Goal: Contribute content

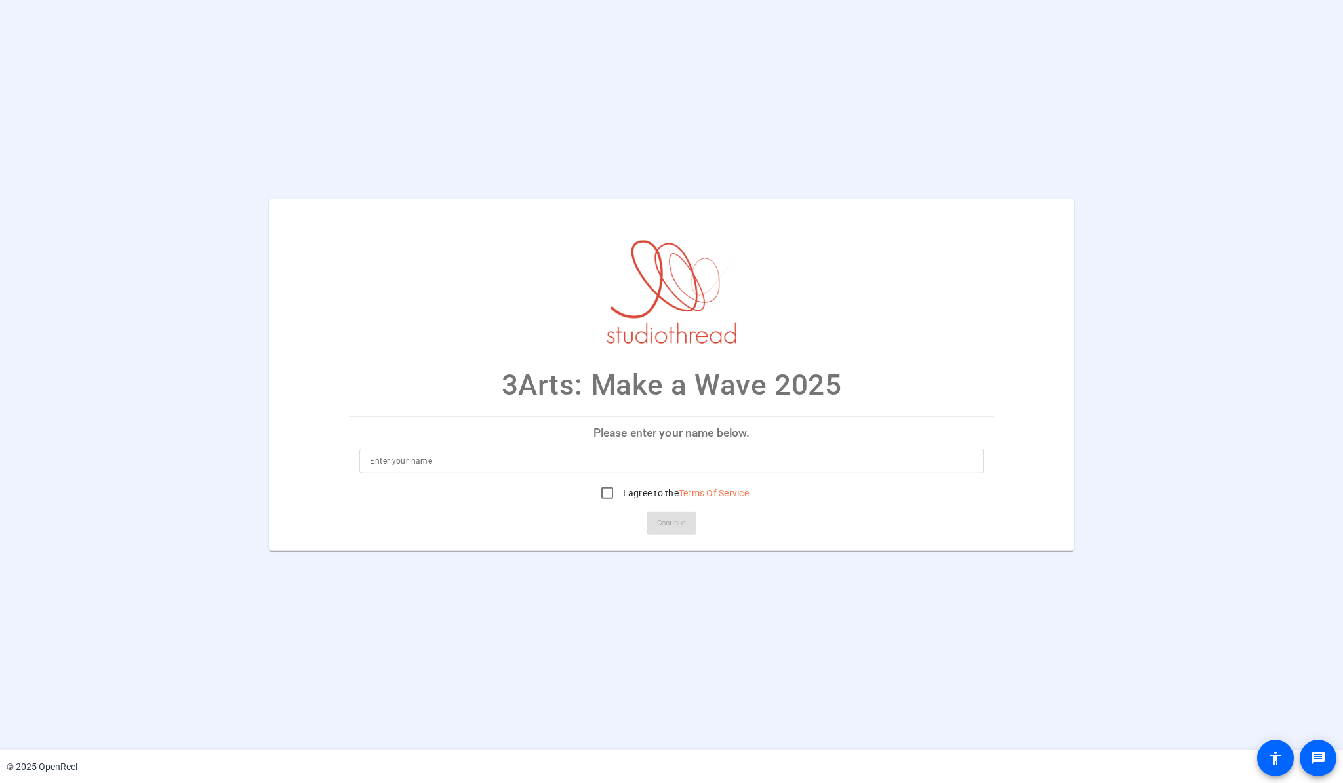
click at [524, 476] on div at bounding box center [671, 481] width 624 height 14
click at [529, 468] on input at bounding box center [671, 461] width 603 height 16
type input "[PERSON_NAME]"
click at [611, 498] on input "I agree to the Terms Of Service" at bounding box center [607, 493] width 26 height 26
checkbox input "true"
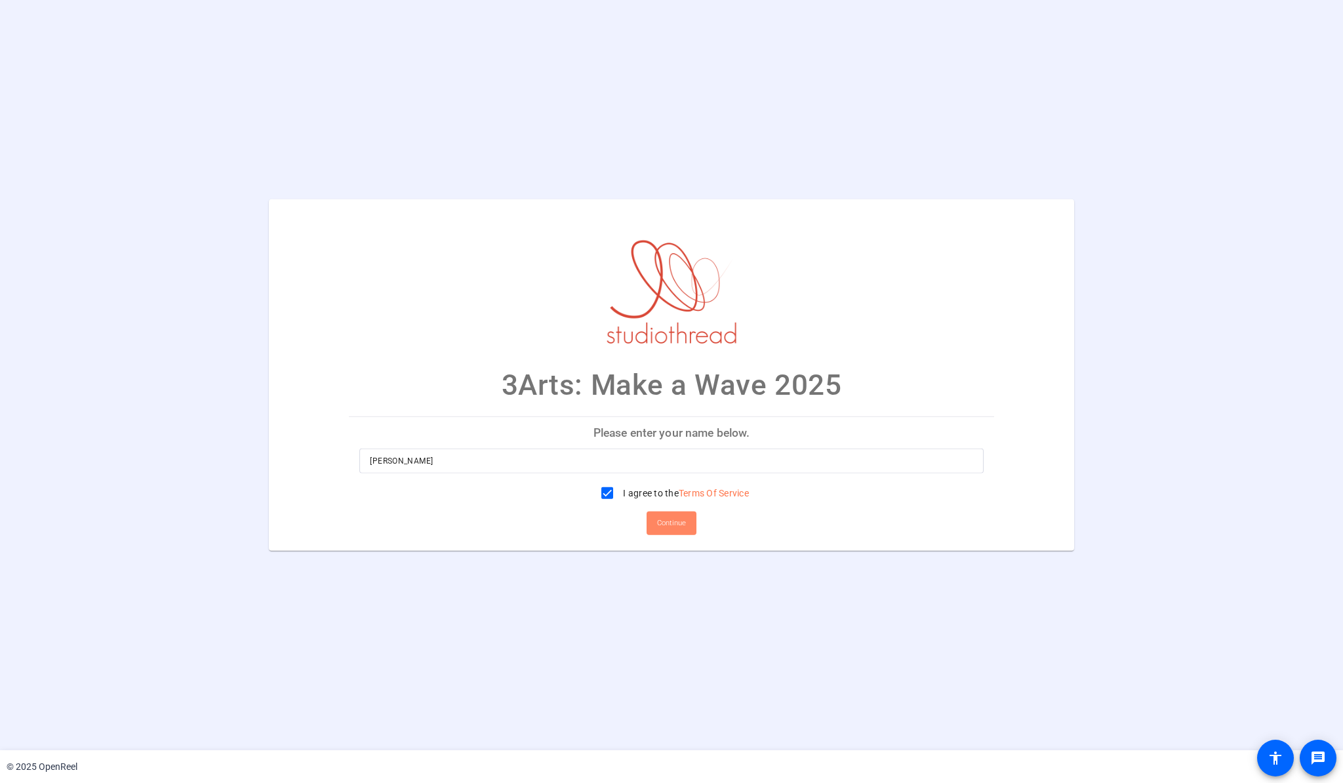
click at [676, 514] on span "Continue" at bounding box center [671, 524] width 29 height 20
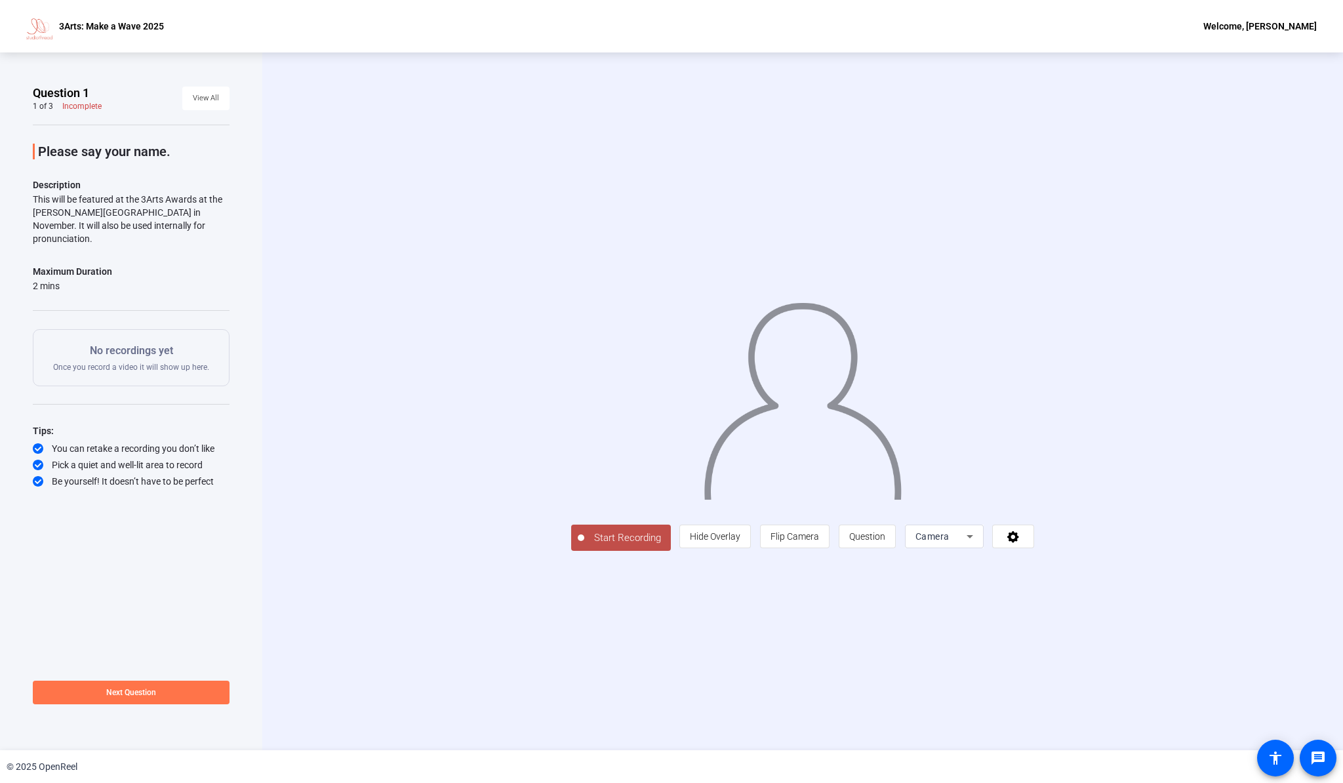
click at [622, 547] on button "Start Recording" at bounding box center [621, 538] width 100 height 26
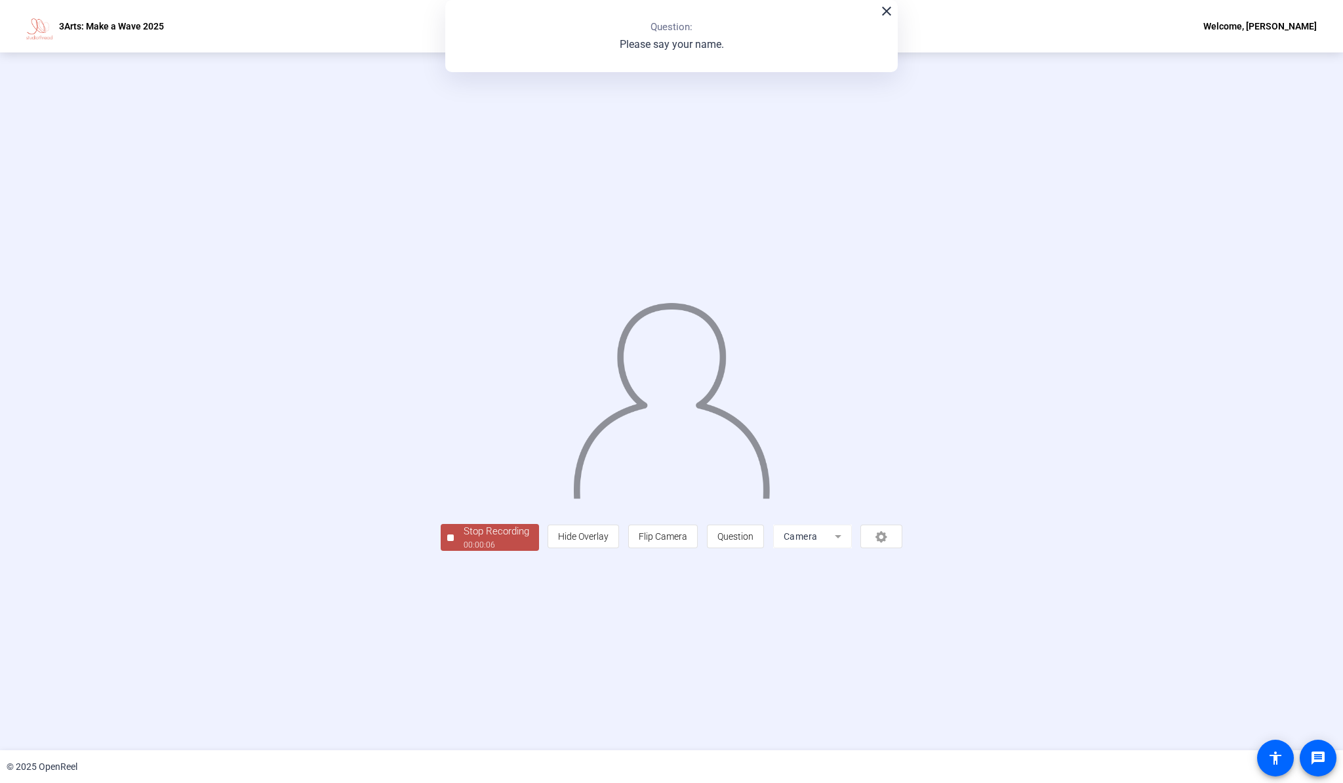
click at [450, 535] on div at bounding box center [450, 538] width 7 height 7
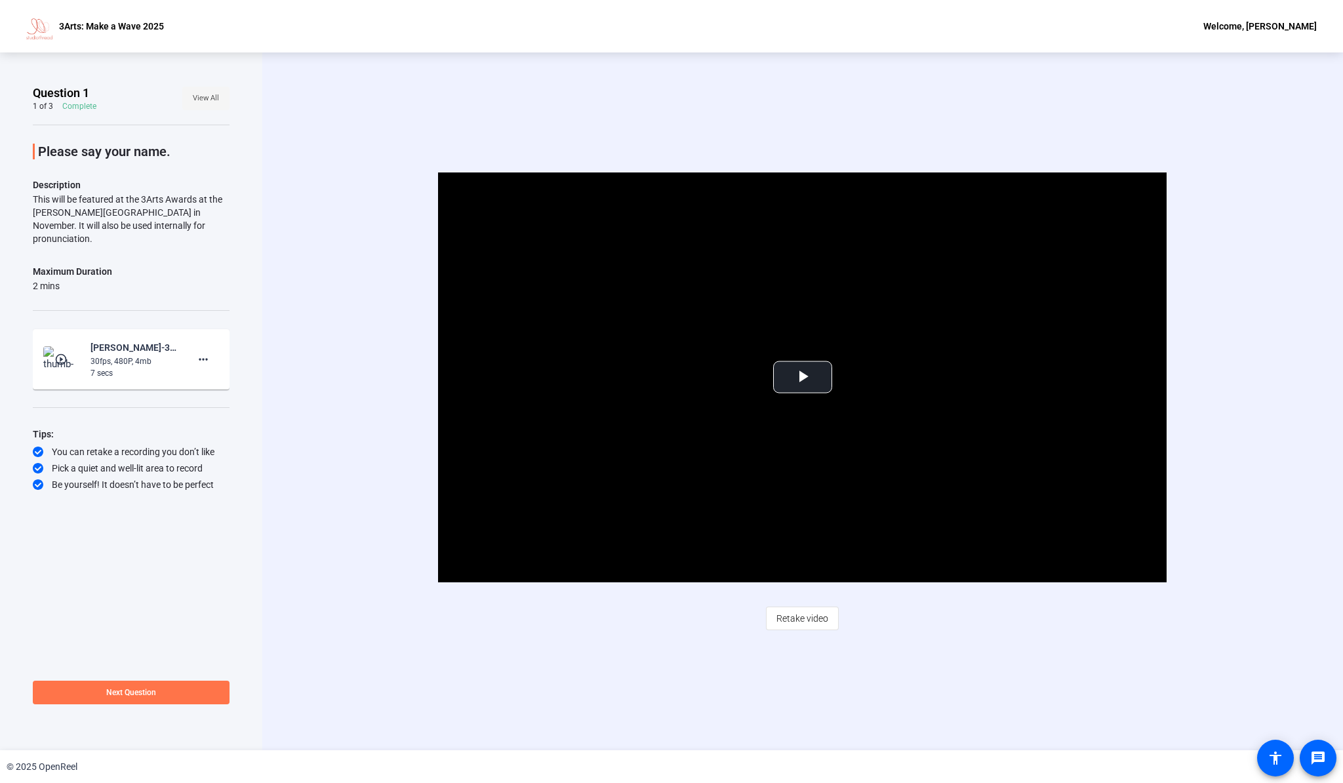
click at [204, 92] on span "View All" at bounding box center [206, 99] width 26 height 20
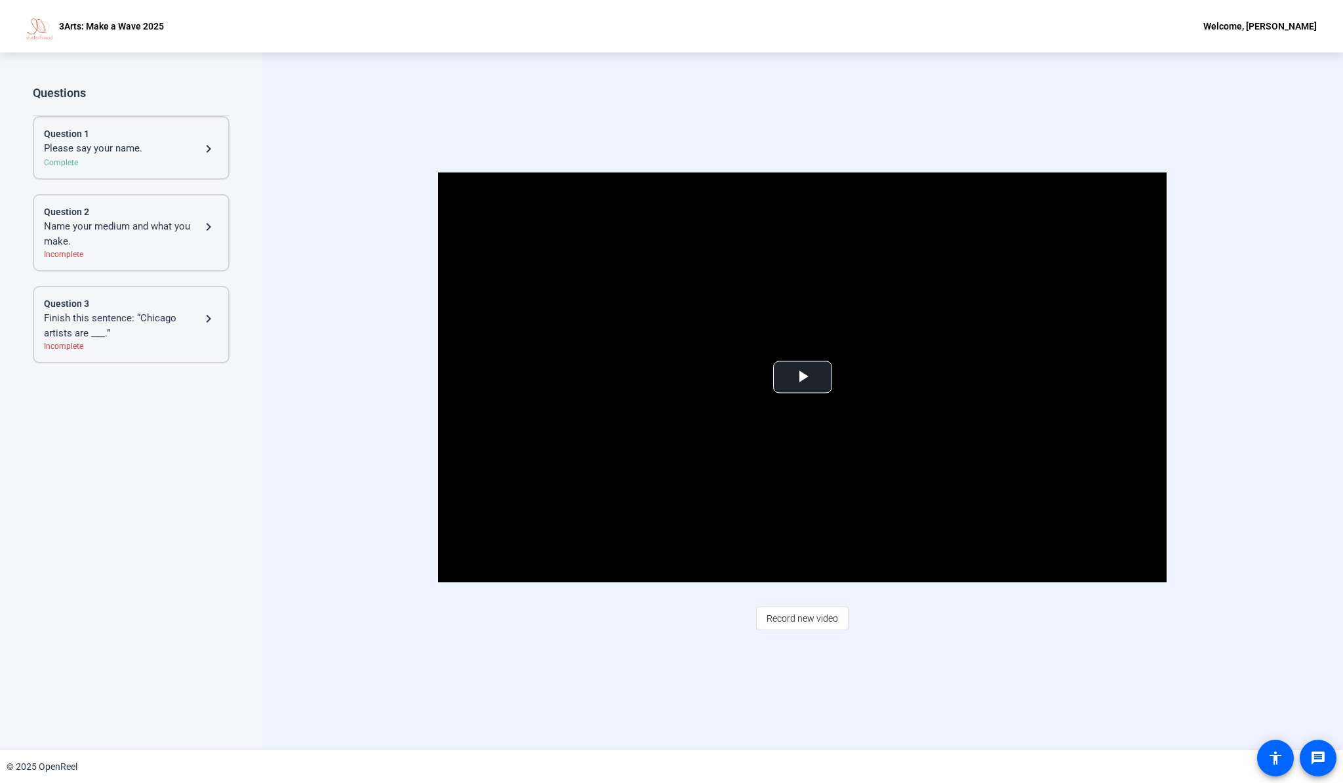
click at [131, 144] on div "Please say your name." at bounding box center [122, 149] width 157 height 16
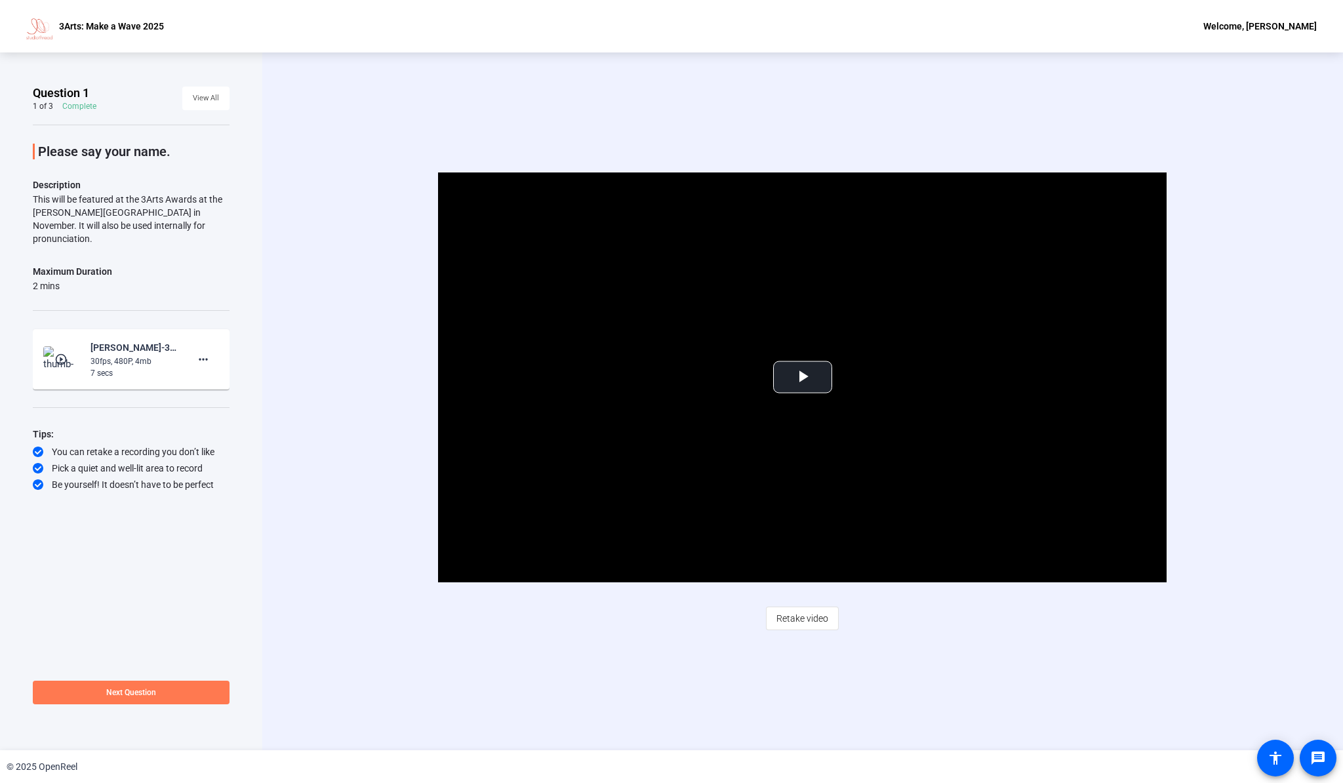
click at [157, 695] on span at bounding box center [131, 692] width 197 height 31
